Goal: Find specific page/section: Locate a particular part of the current website

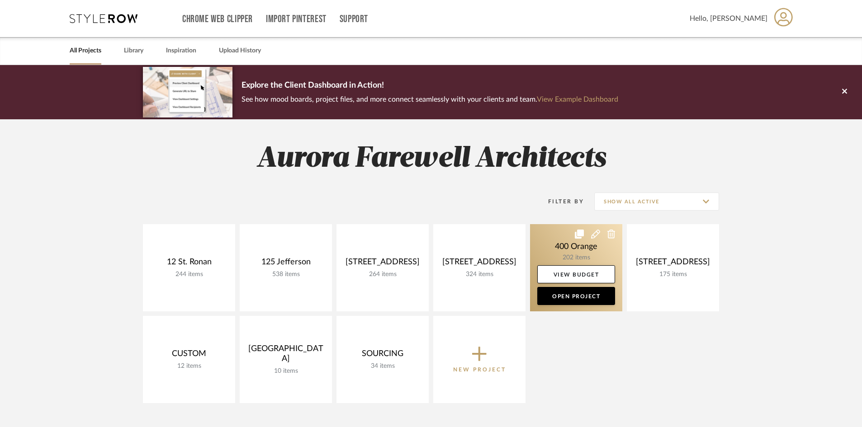
click at [555, 253] on link at bounding box center [576, 267] width 92 height 87
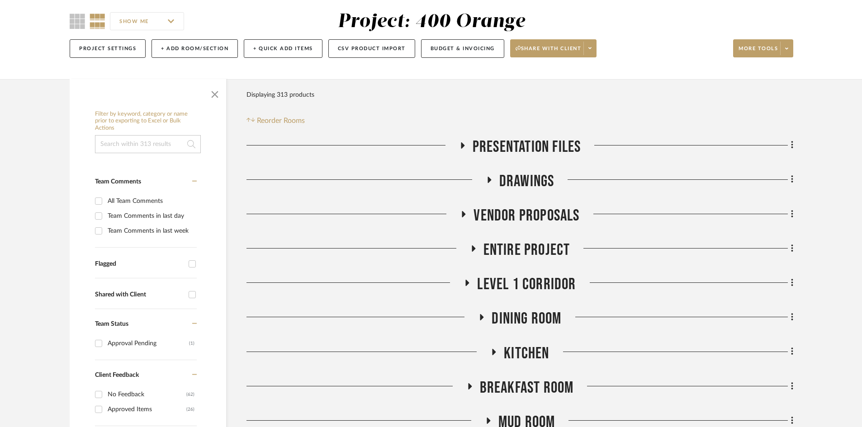
scroll to position [181, 0]
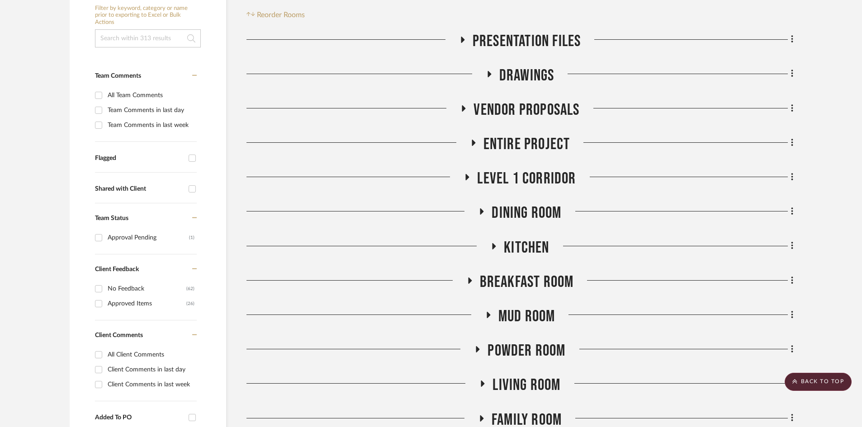
click at [493, 40] on span "Presentation Files" at bounding box center [527, 41] width 109 height 19
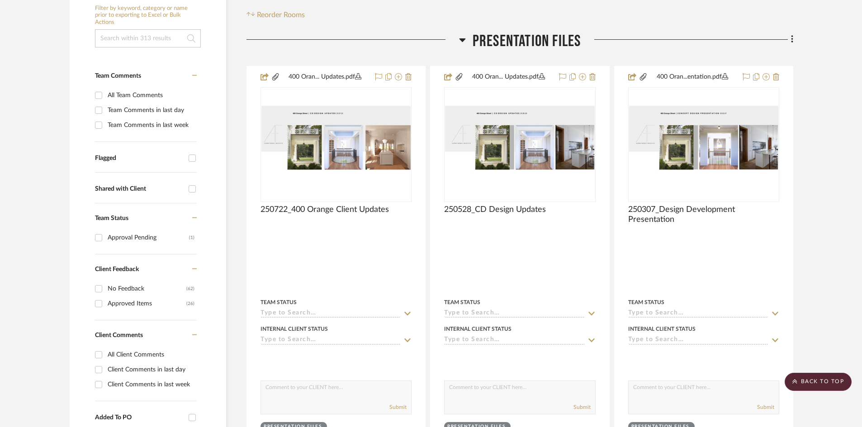
click at [492, 34] on span "Presentation Files" at bounding box center [527, 41] width 109 height 19
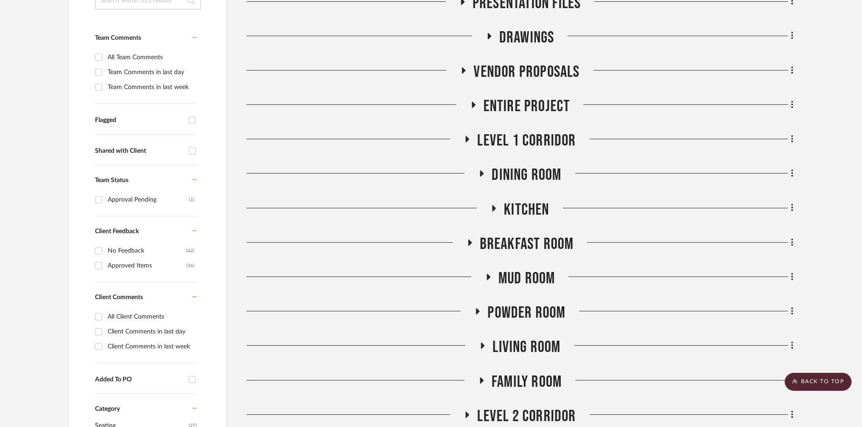
scroll to position [271, 0]
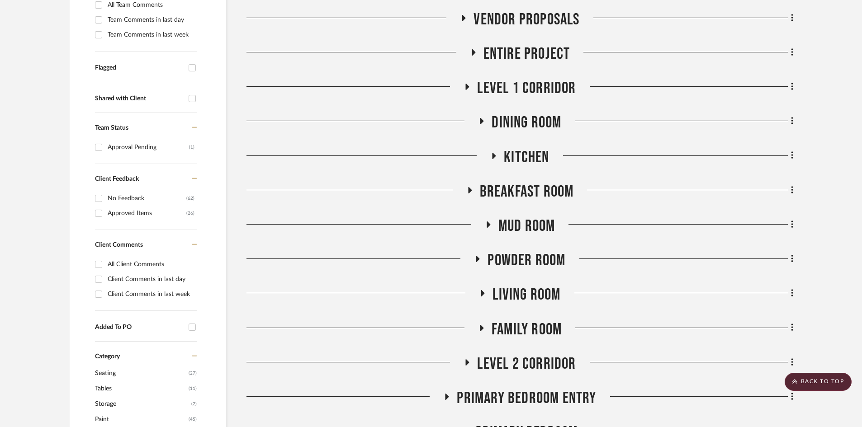
click at [529, 158] on span "Kitchen" at bounding box center [526, 157] width 45 height 19
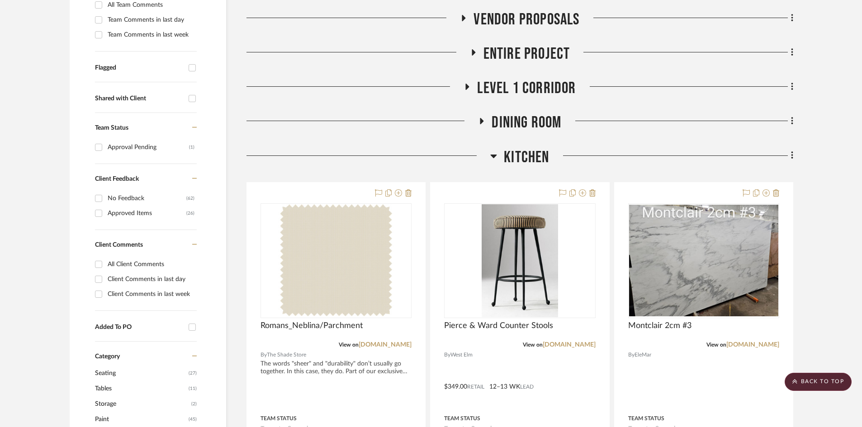
scroll to position [317, 0]
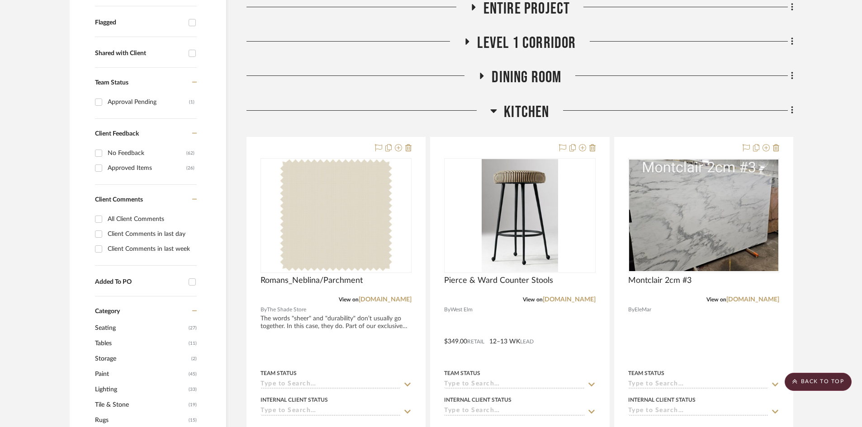
click at [508, 103] on span "Kitchen" at bounding box center [526, 112] width 45 height 19
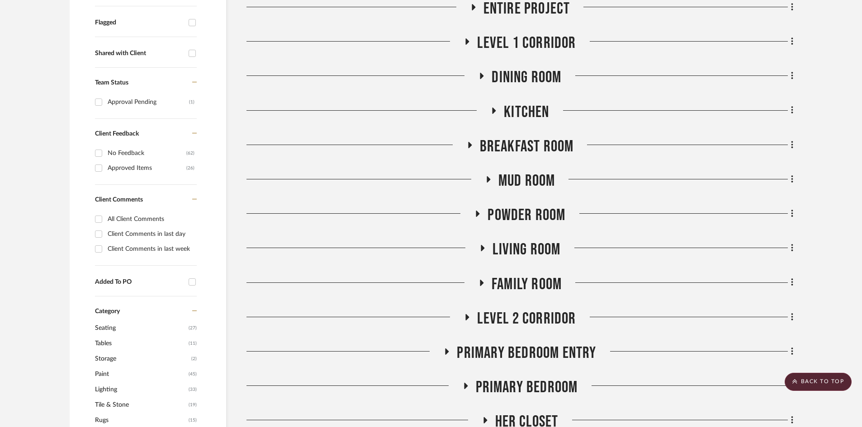
click at [508, 178] on span "Mud Room" at bounding box center [526, 180] width 57 height 19
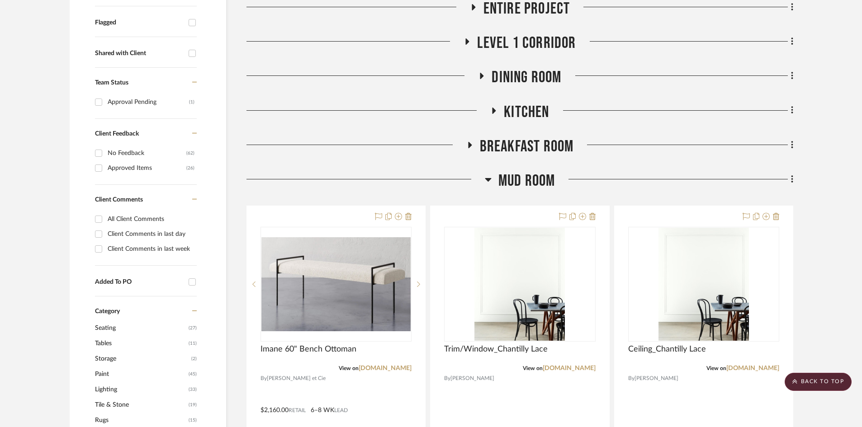
click at [508, 178] on span "Mud Room" at bounding box center [526, 180] width 57 height 19
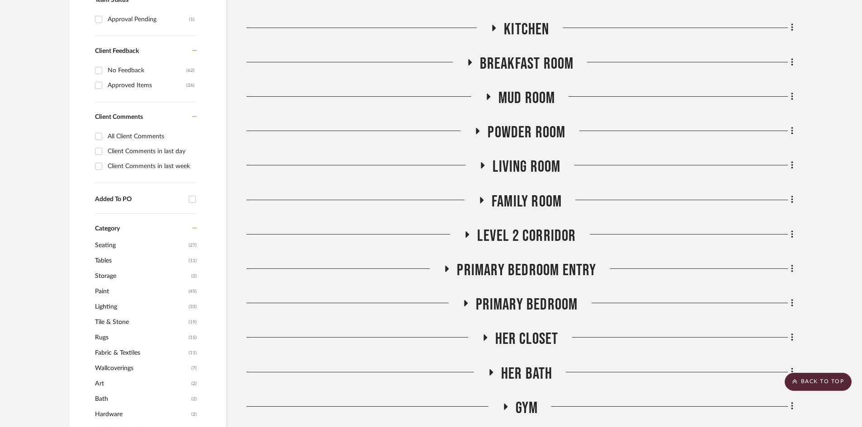
scroll to position [407, 0]
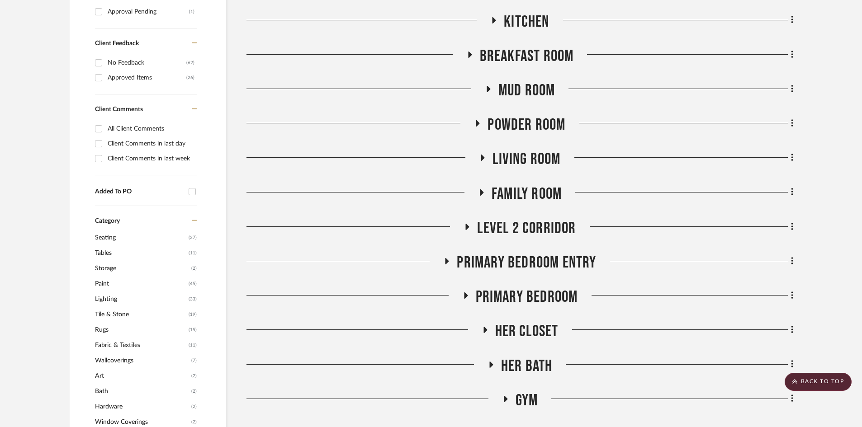
click at [526, 116] on span "Powder Room" at bounding box center [527, 124] width 78 height 19
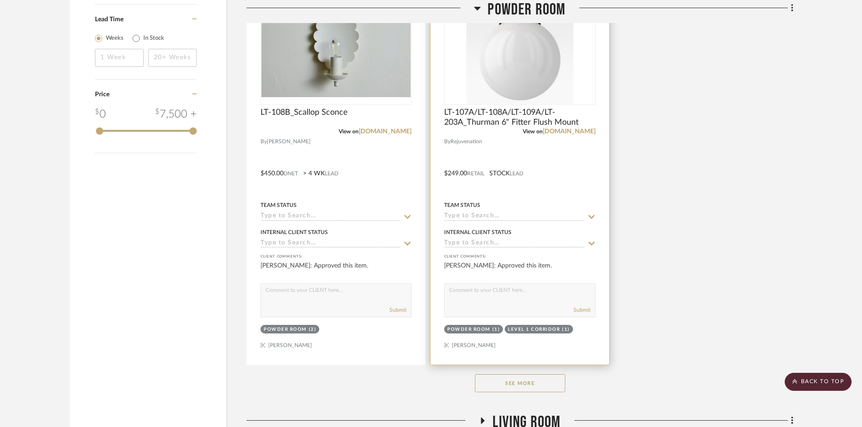
scroll to position [1447, 0]
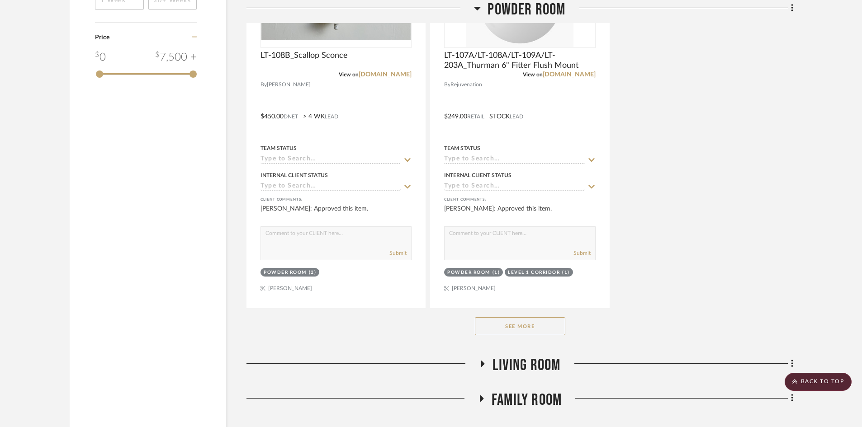
click at [488, 324] on button "See More" at bounding box center [520, 327] width 90 height 18
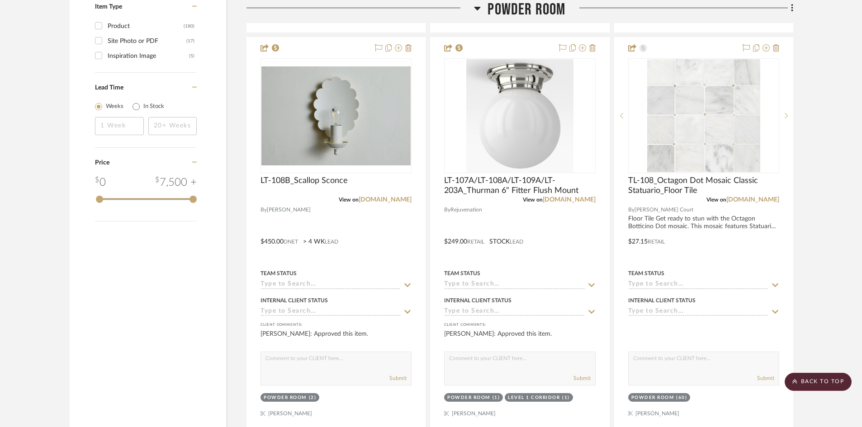
scroll to position [1312, 0]
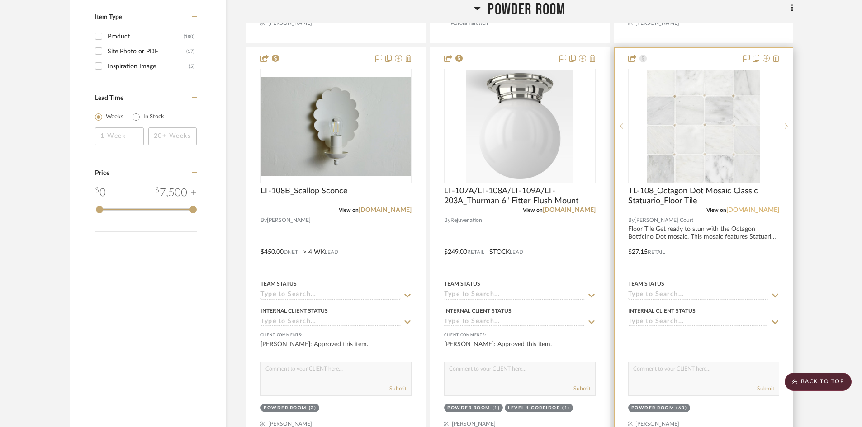
click at [737, 210] on link "jeffreycourt.com" at bounding box center [752, 210] width 53 height 6
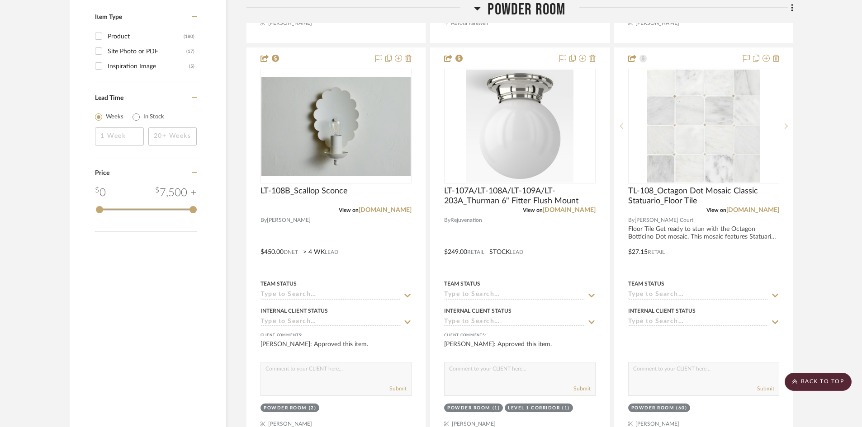
click at [509, 2] on span "Powder Room" at bounding box center [527, 9] width 78 height 19
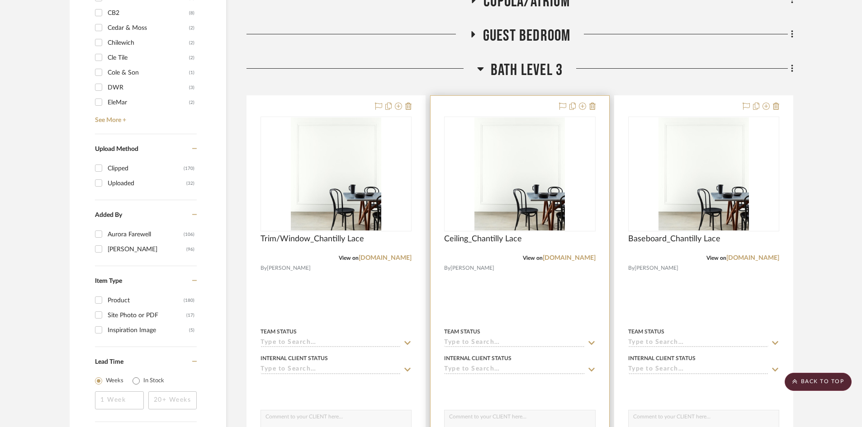
scroll to position [859, 0]
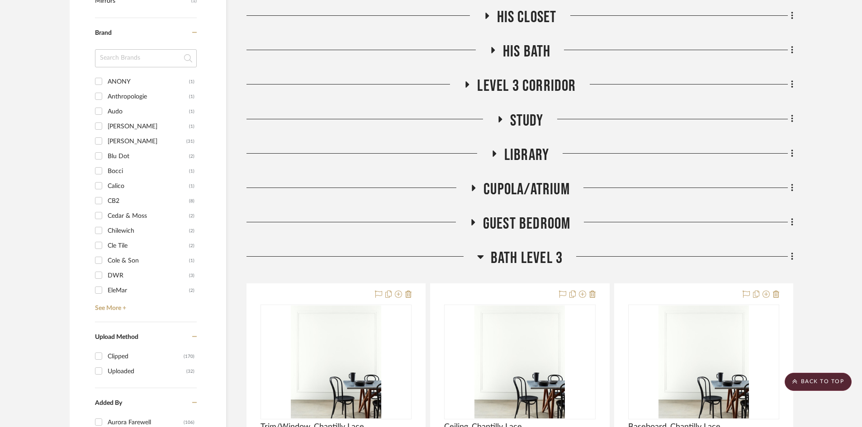
click at [527, 254] on span "Bath Level 3" at bounding box center [527, 258] width 72 height 19
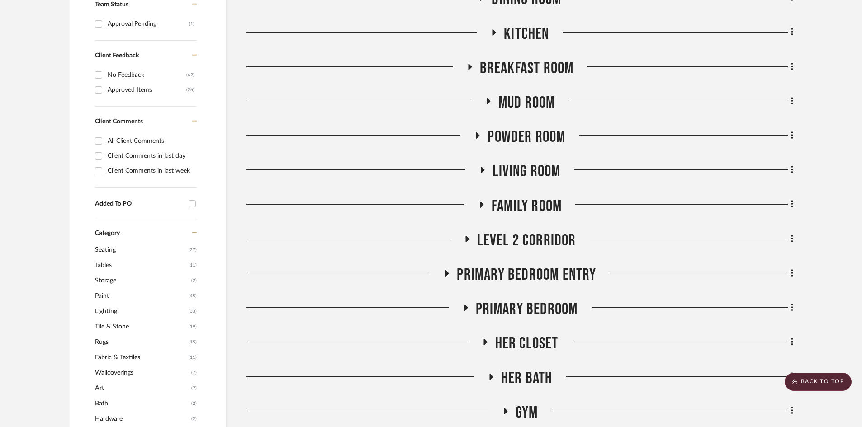
scroll to position [407, 0]
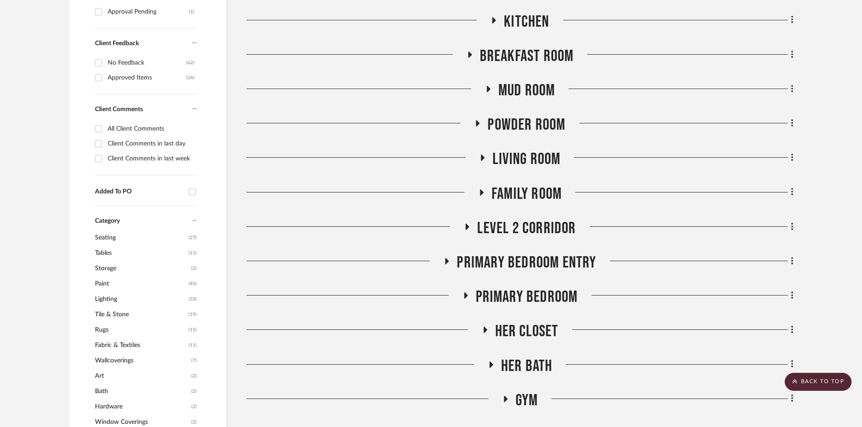
click at [521, 357] on span "Her Bath" at bounding box center [527, 366] width 52 height 19
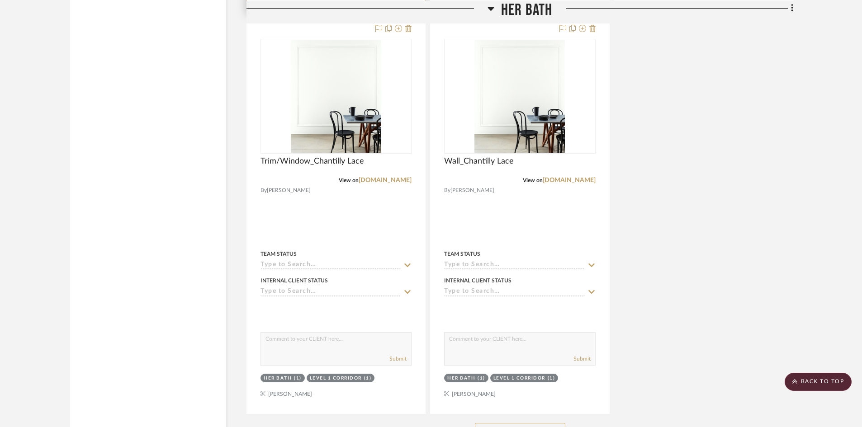
scroll to position [1764, 0]
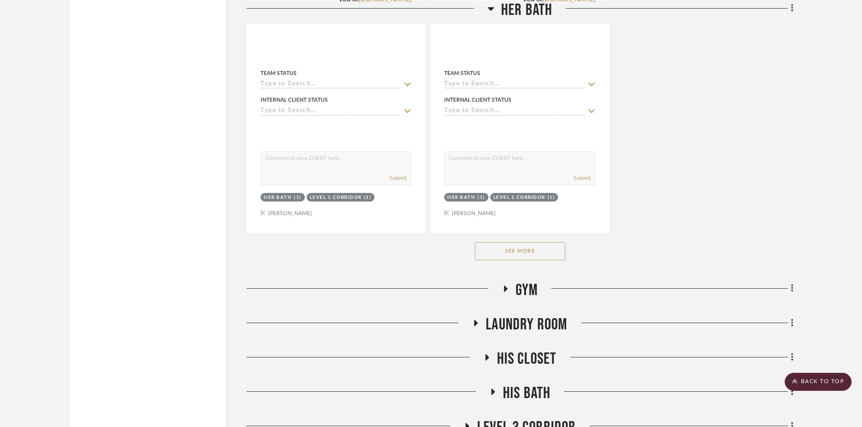
click at [520, 248] on button "See More" at bounding box center [520, 251] width 90 height 18
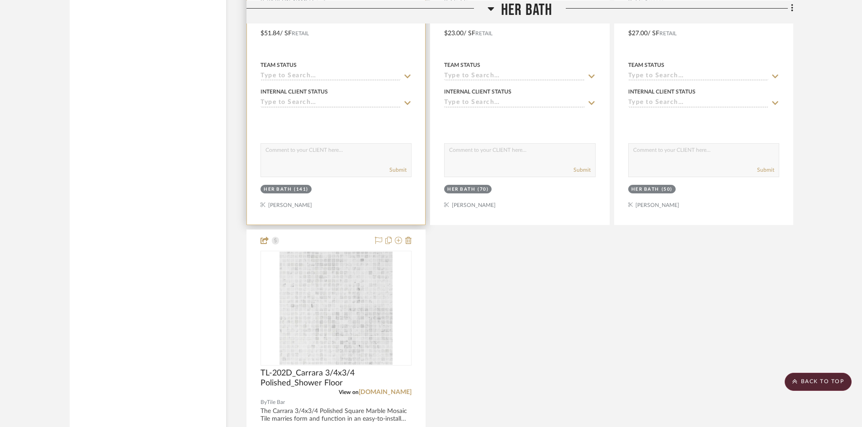
scroll to position [2578, 0]
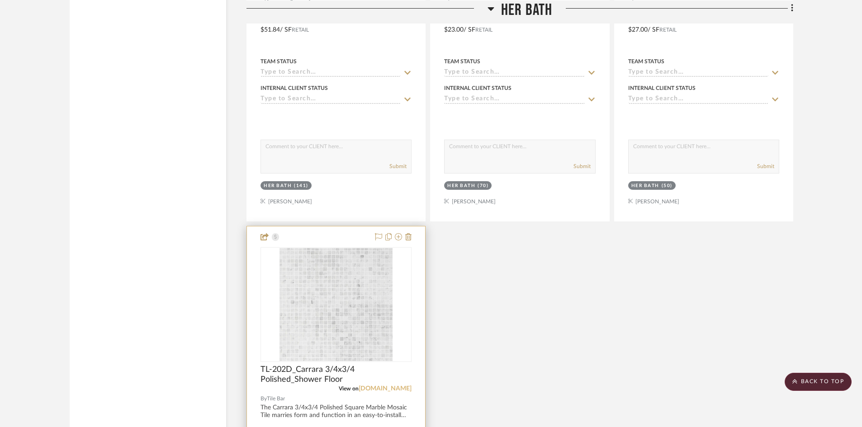
click at [389, 387] on link "tilebar.com" at bounding box center [385, 389] width 53 height 6
